Goal: Check status: Check status

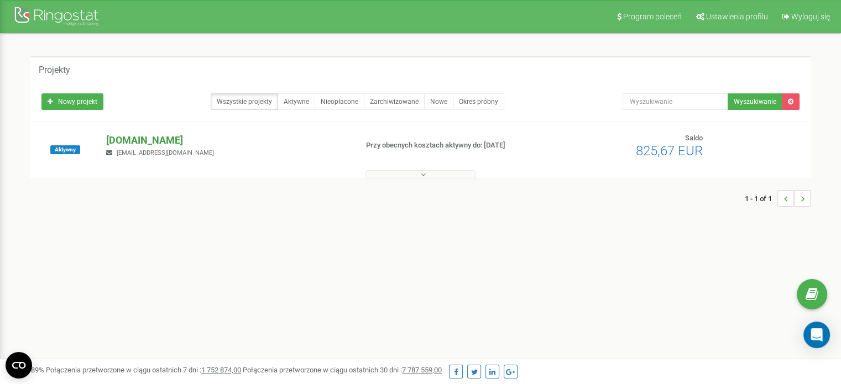
click at [166, 139] on p "[DOMAIN_NAME]" at bounding box center [227, 140] width 242 height 14
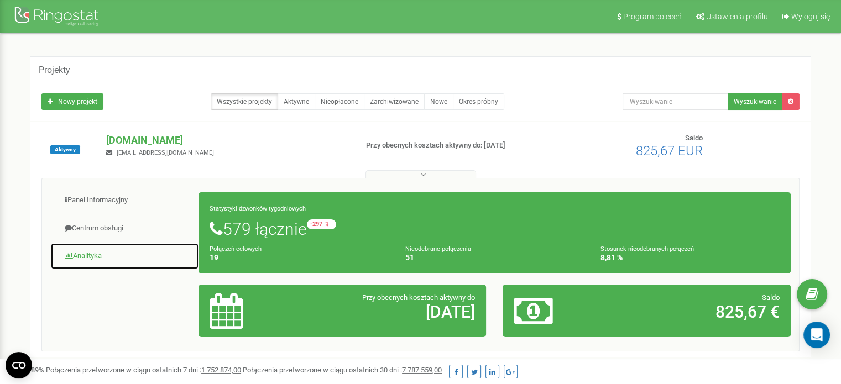
click at [95, 259] on link "Analityka" at bounding box center [124, 256] width 149 height 27
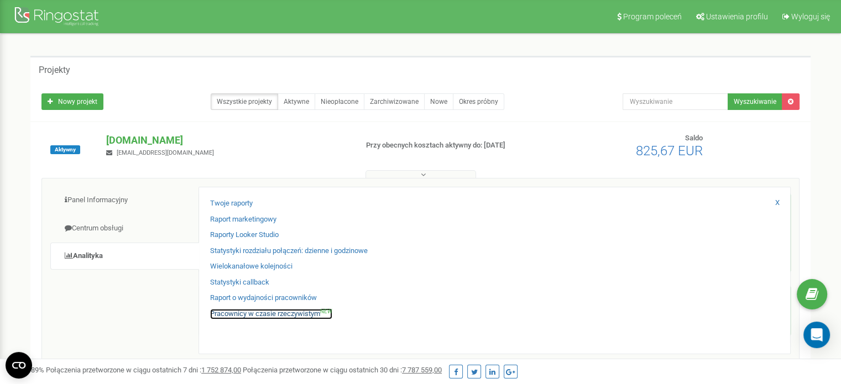
click at [263, 311] on link "Pracownicy w czasie rzeczywistym NEW" at bounding box center [271, 314] width 122 height 11
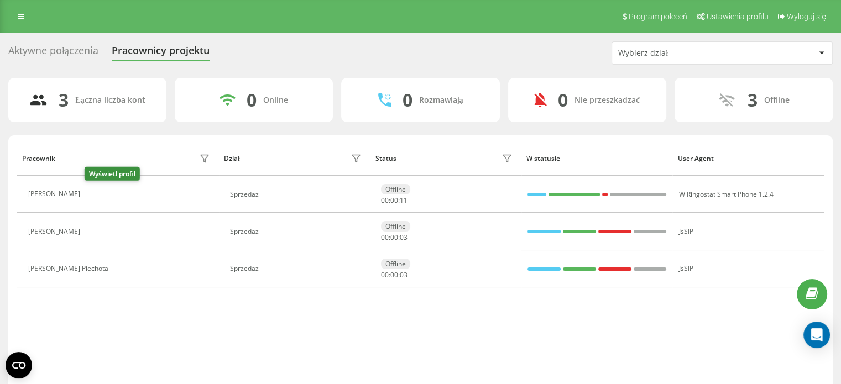
click at [97, 196] on button at bounding box center [92, 195] width 13 height 15
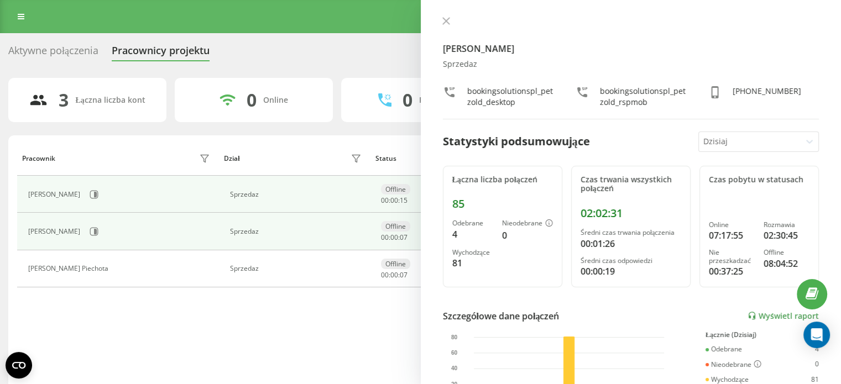
drag, startPoint x: 197, startPoint y: 332, endPoint x: 174, endPoint y: 212, distance: 121.6
click at [191, 318] on div "Pracownik Dział Status W statusie User Agent Mateusz Petzold Sprzedaz Offline 0…" at bounding box center [420, 266] width 807 height 250
